Goal: Task Accomplishment & Management: Complete application form

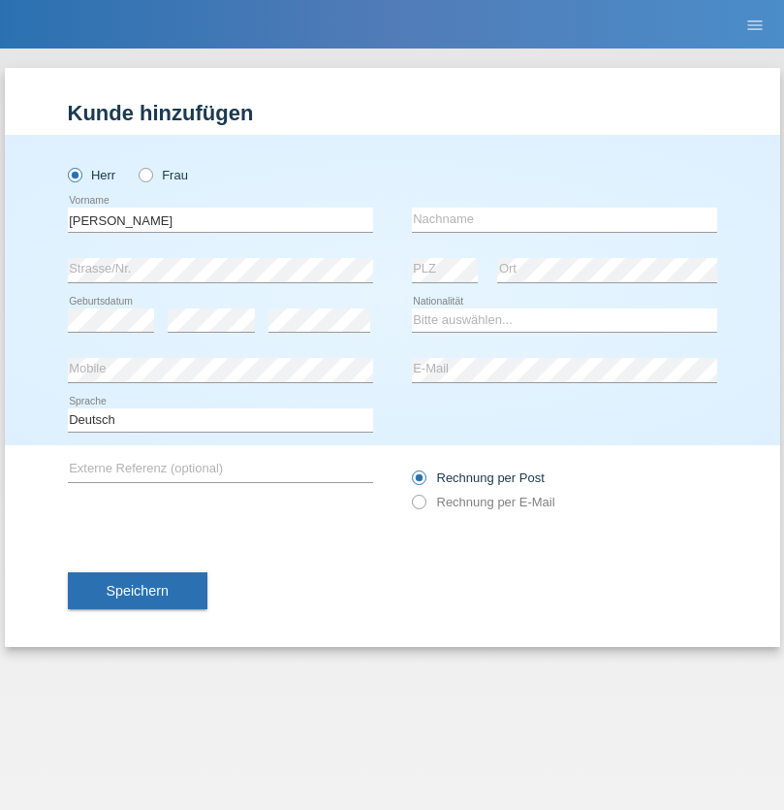
type input "[PERSON_NAME]"
click at [564, 219] on input "text" at bounding box center [564, 219] width 305 height 24
type input "[PERSON_NAME] [PERSON_NAME]"
select select "DE"
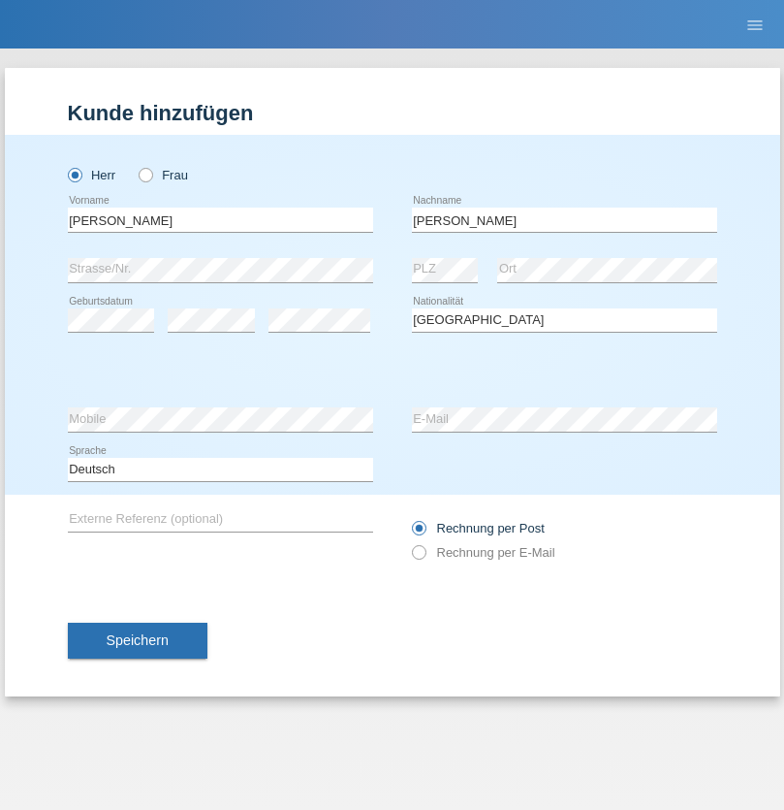
select select "C"
select select "05"
select select "03"
select select "2004"
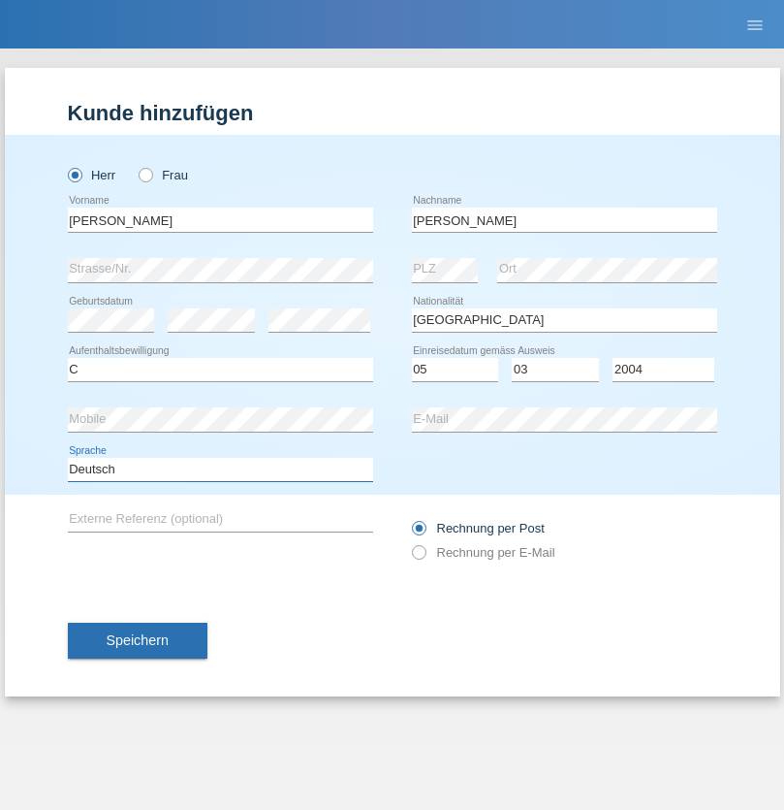
select select "en"
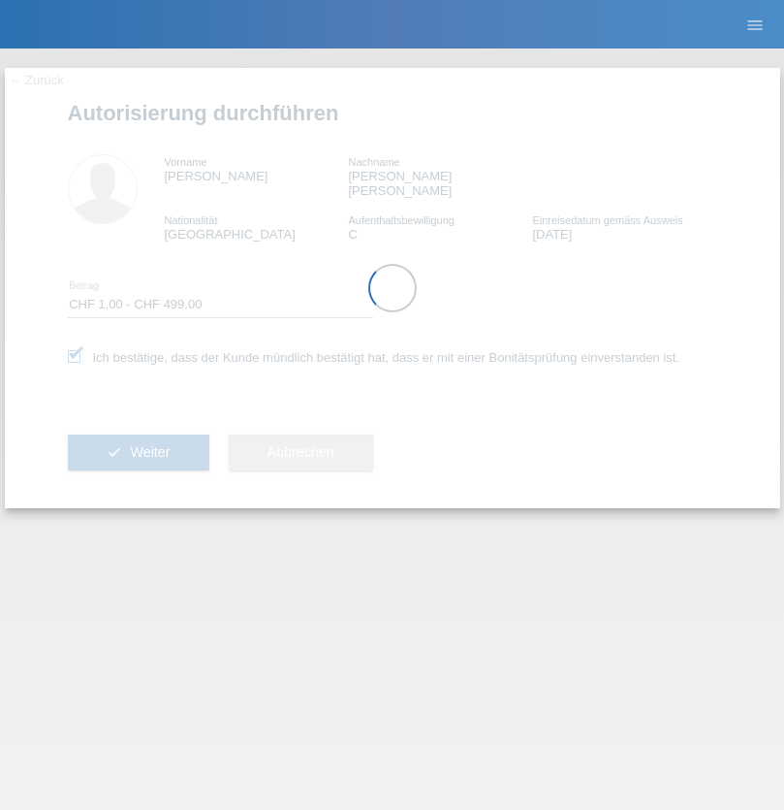
select select "1"
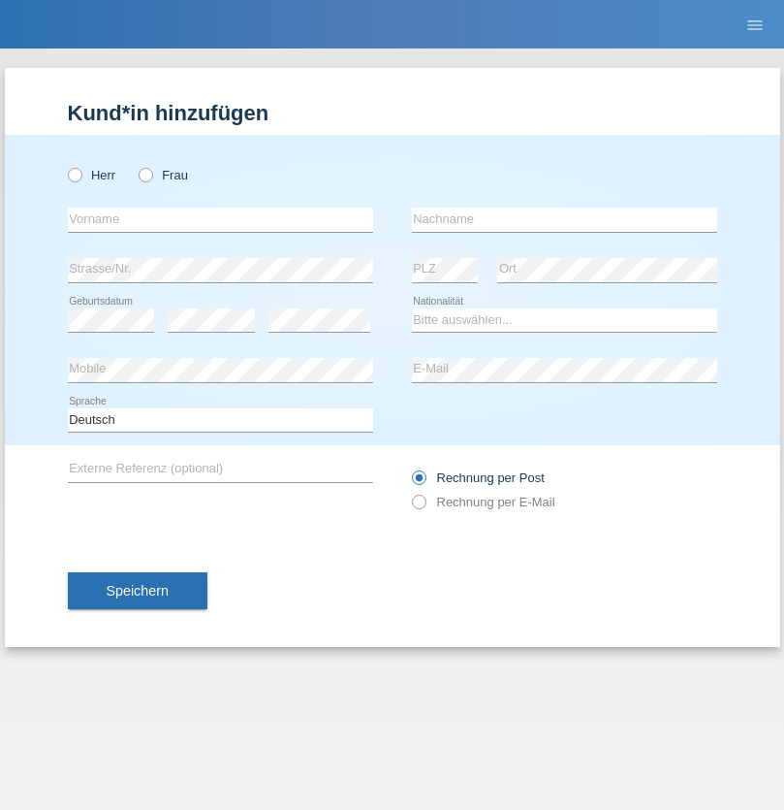
radio input "true"
click at [220, 219] on input "text" at bounding box center [220, 219] width 305 height 24
type input "[PERSON_NAME]"
click at [564, 219] on input "text" at bounding box center [564, 219] width 305 height 24
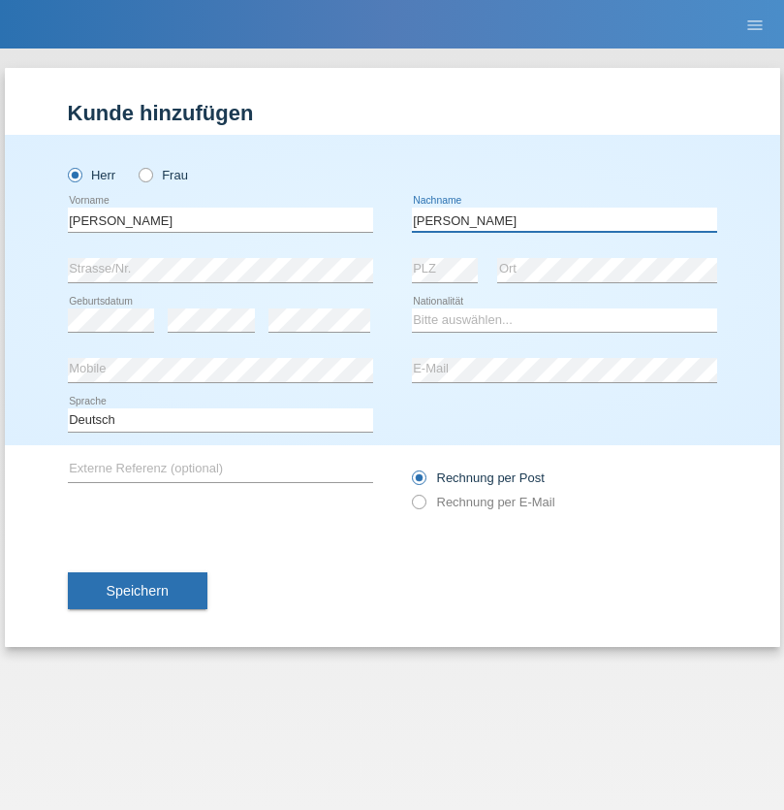
type input "[PERSON_NAME]"
select select "DE"
select select "C"
select select "05"
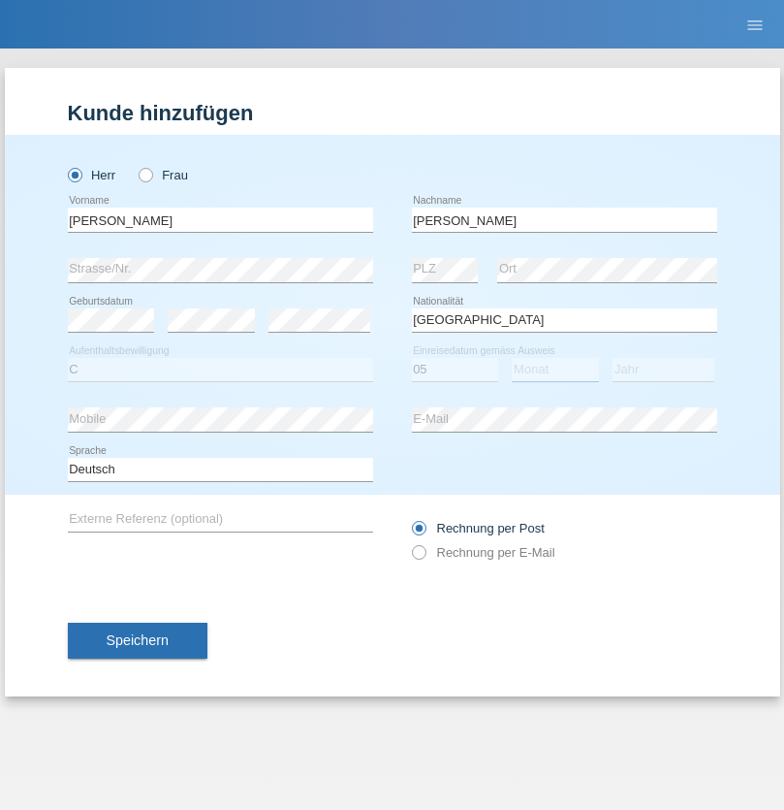
select select "03"
select select "2004"
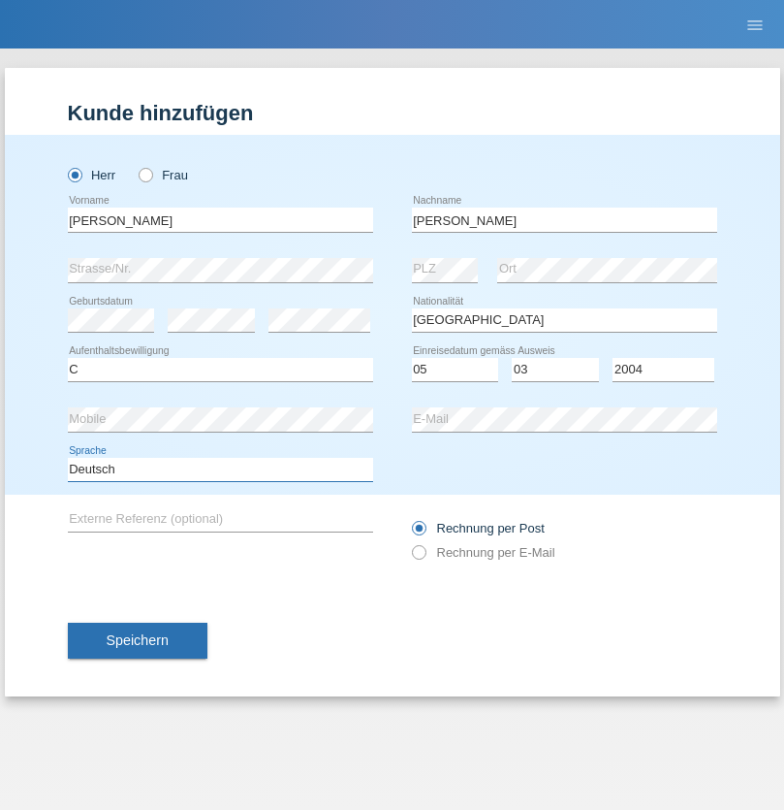
select select "en"
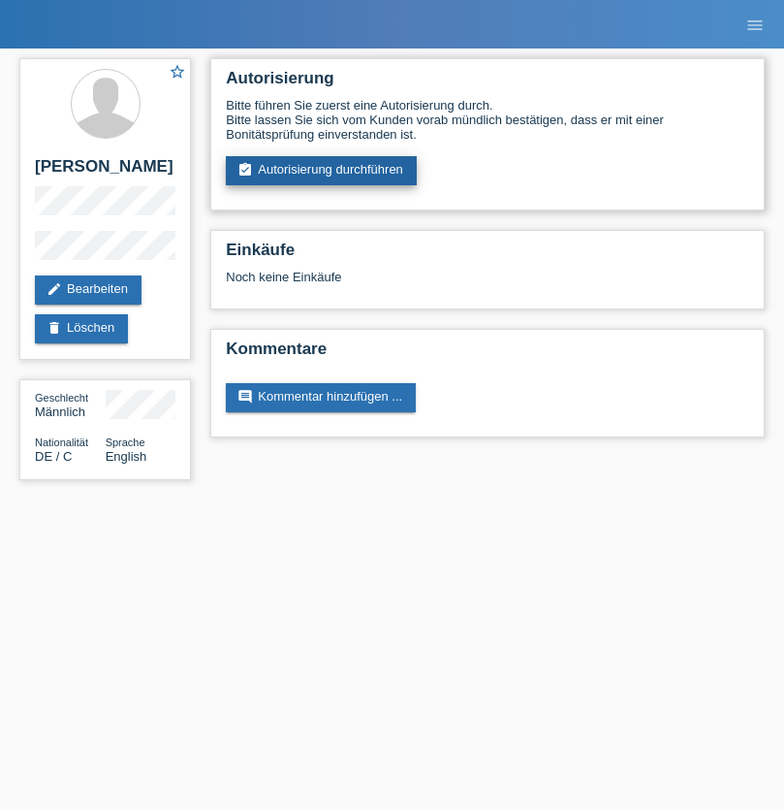
click at [322, 171] on link "assignment_turned_in Autorisierung durchführen" at bounding box center [321, 170] width 191 height 29
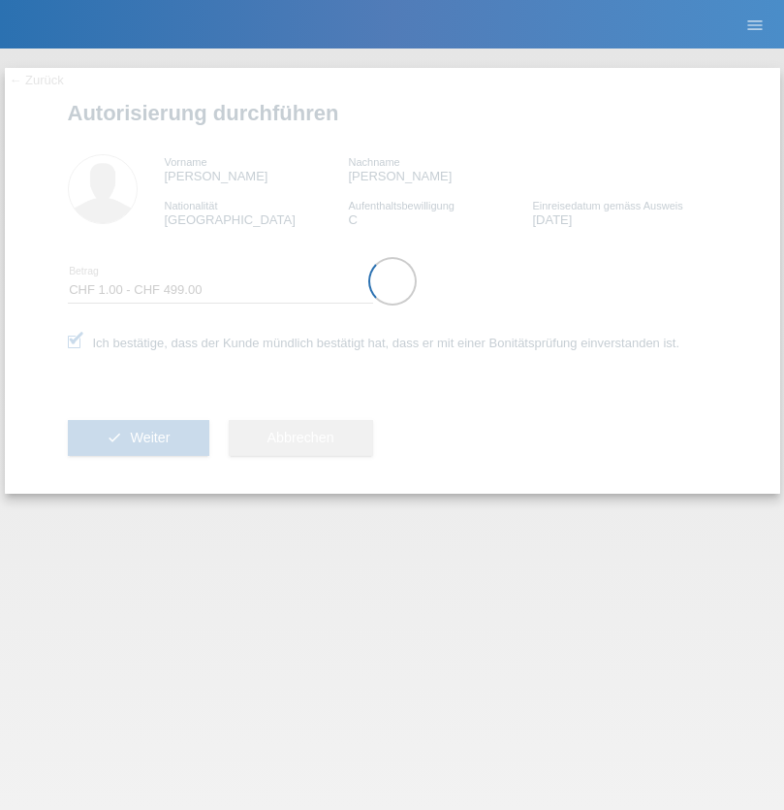
select select "1"
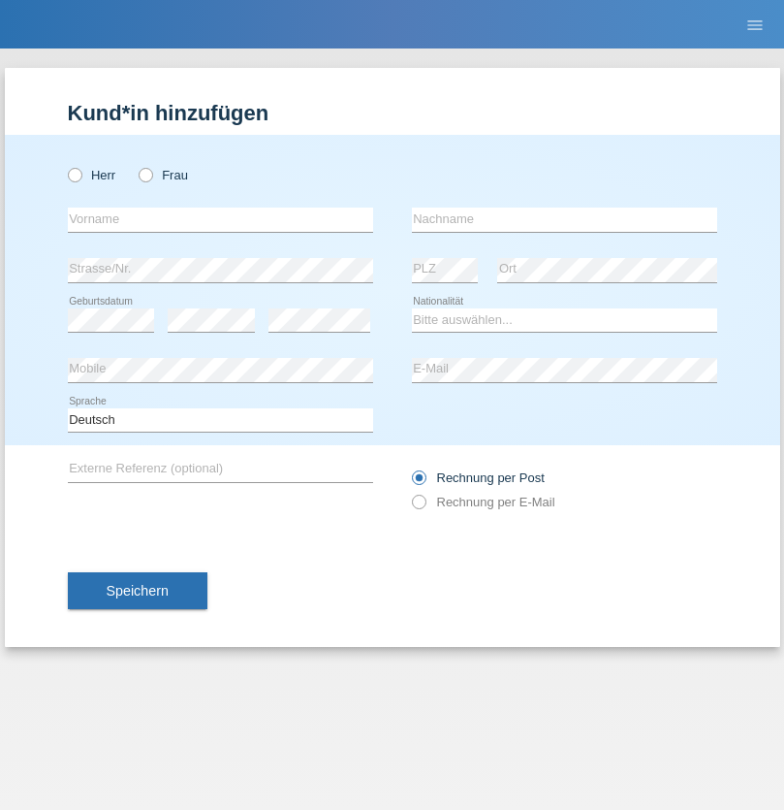
radio input "true"
click at [220, 219] on input "text" at bounding box center [220, 219] width 305 height 24
type input "Farkash"
click at [564, 219] on input "text" at bounding box center [564, 219] width 305 height 24
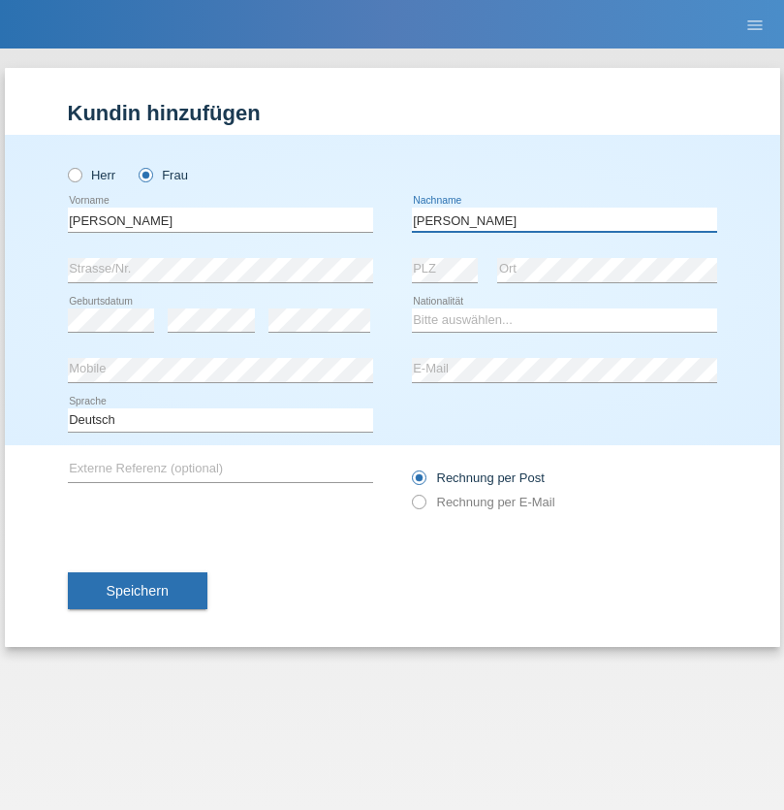
type input "Yolana"
select select "UA"
select select "C"
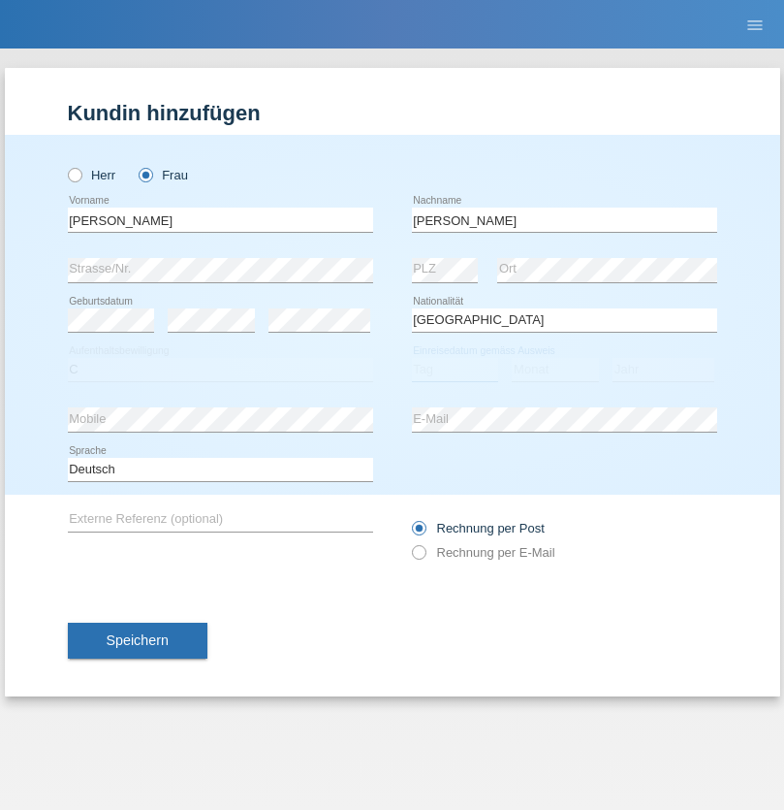
select select "09"
select select "12"
select select "2021"
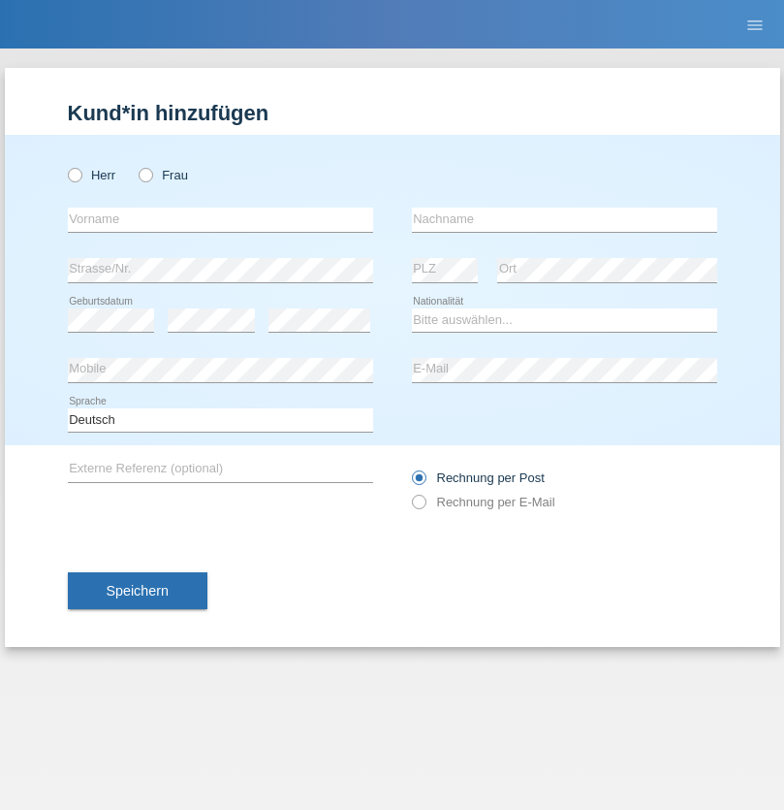
radio input "true"
click at [220, 219] on input "text" at bounding box center [220, 219] width 305 height 24
type input "K"
click at [564, 219] on input "text" at bounding box center [564, 219] width 305 height 24
type input "Keel"
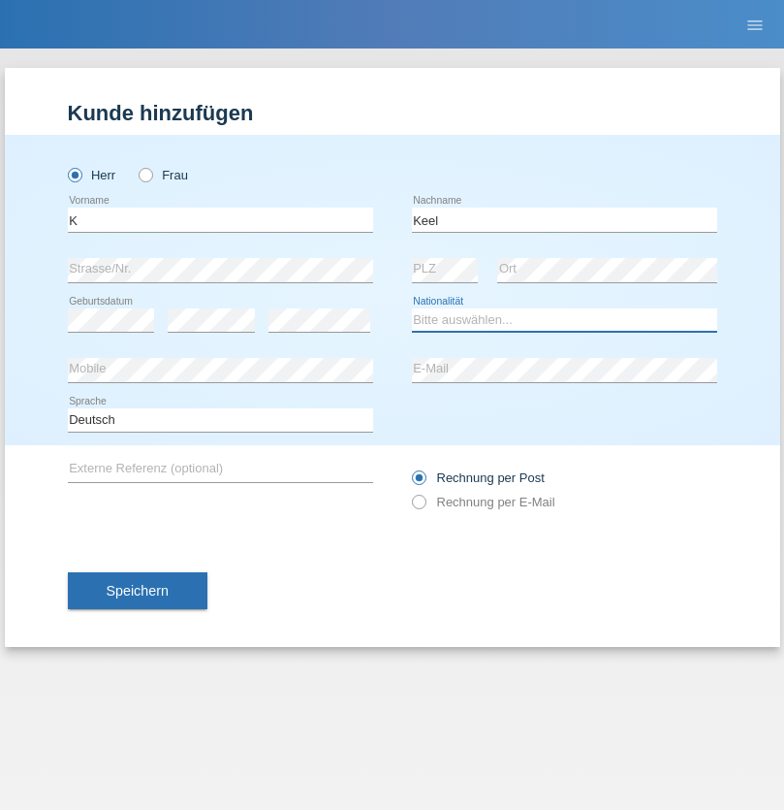
select select "CH"
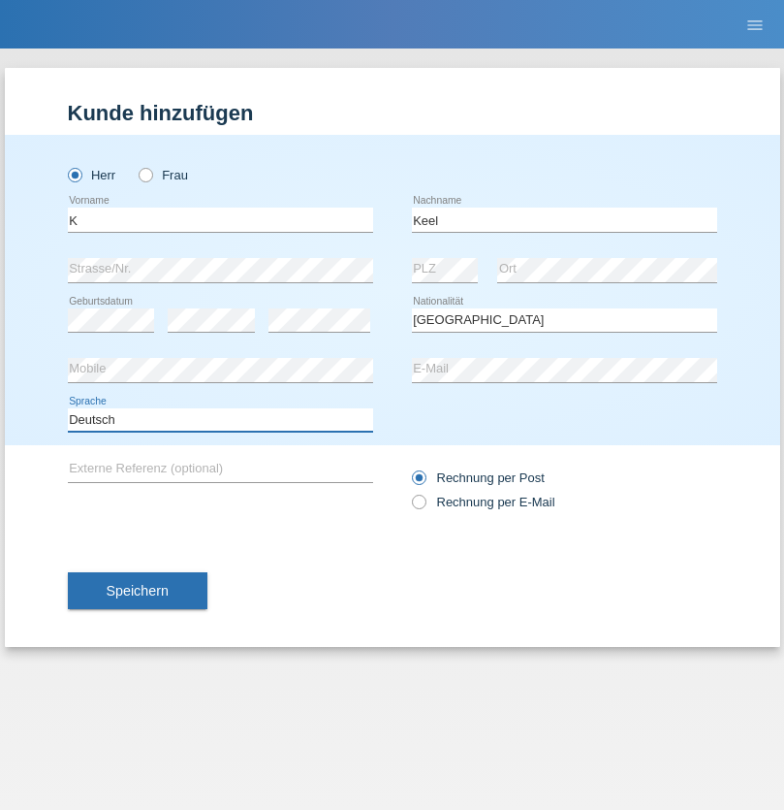
select select "en"
